Goal: Use online tool/utility: Utilize a website feature to perform a specific function

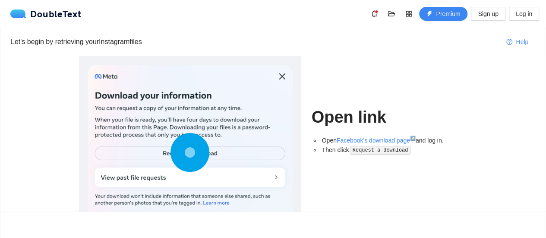
click at [183, 136] on icon at bounding box center [189, 152] width 39 height 39
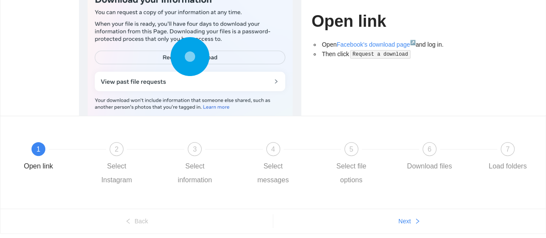
scroll to position [124, 0]
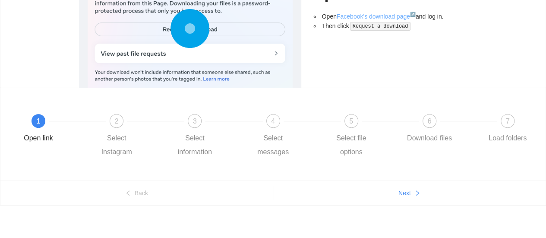
click at [373, 19] on link "Facebook's download page ↗" at bounding box center [375, 16] width 79 height 7
click at [117, 121] on span "2" at bounding box center [117, 120] width 4 height 7
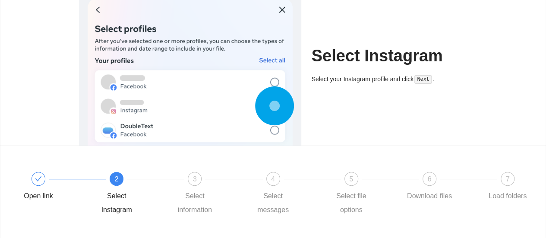
scroll to position [67, 0]
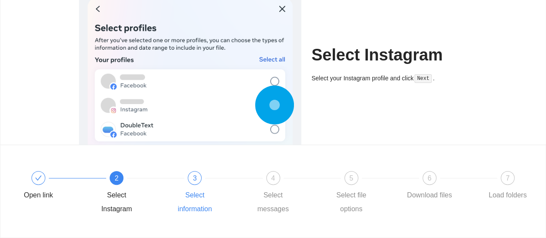
click at [194, 172] on div "3" at bounding box center [195, 178] width 14 height 14
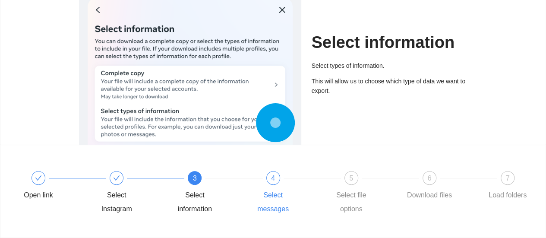
click at [276, 179] on div at bounding box center [312, 177] width 78 height 3
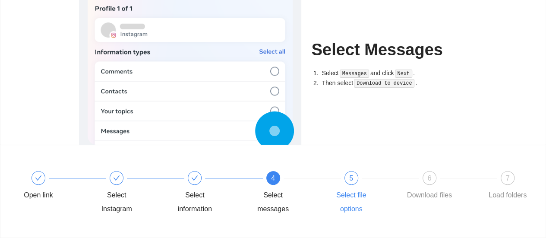
click at [347, 171] on div "5" at bounding box center [351, 178] width 14 height 14
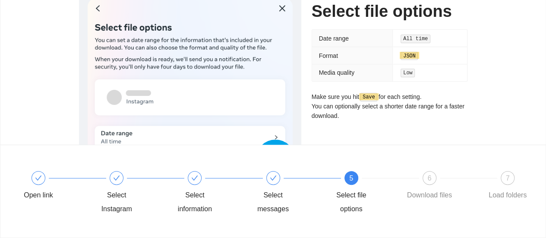
scroll to position [124, 0]
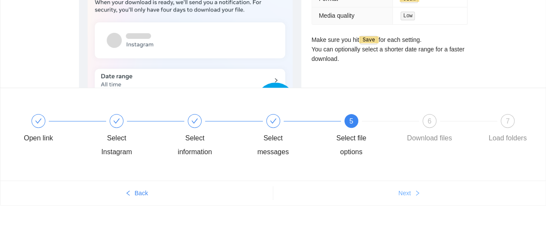
click at [385, 190] on button "Next" at bounding box center [409, 193] width 273 height 14
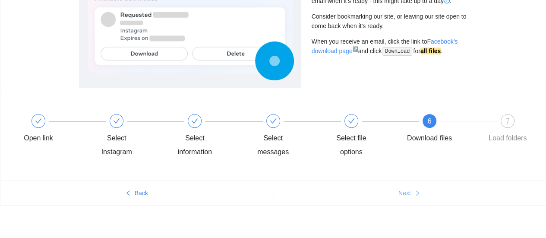
click at [385, 190] on button "Next" at bounding box center [409, 193] width 273 height 14
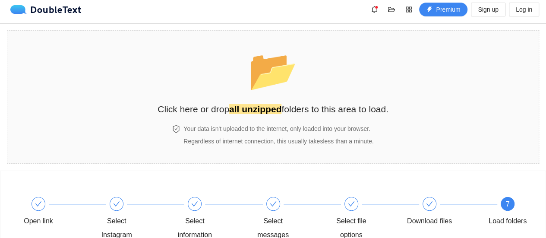
scroll to position [5, 0]
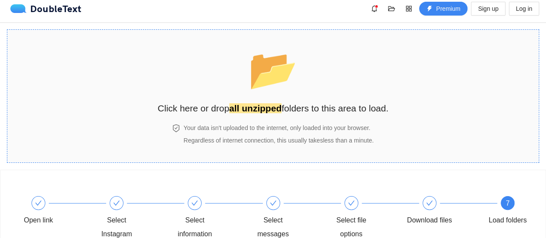
click at [280, 76] on span "📂" at bounding box center [273, 69] width 50 height 44
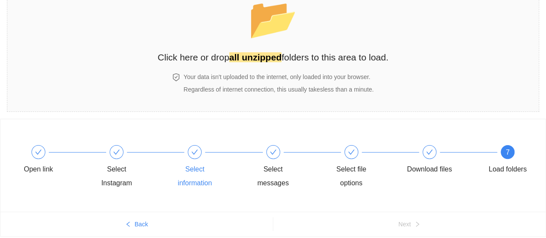
click at [199, 151] on div at bounding box center [233, 151] width 78 height 3
